Goal: Task Accomplishment & Management: Manage account settings

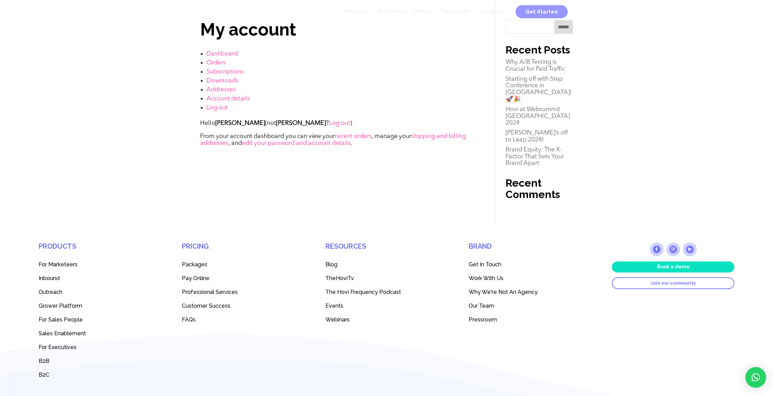
click at [329, 123] on link "Log out" at bounding box center [339, 123] width 21 height 6
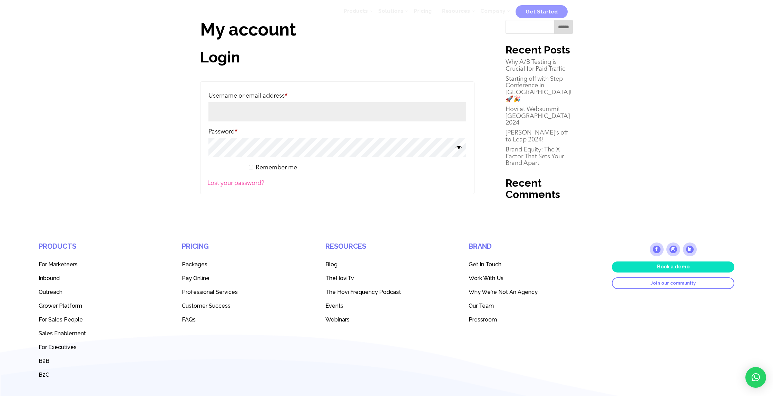
type input "**********"
